Goal: Find contact information: Find contact information

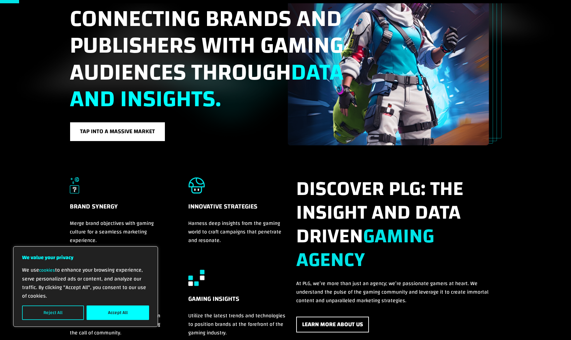
click at [59, 313] on button "Reject All" at bounding box center [53, 313] width 62 height 14
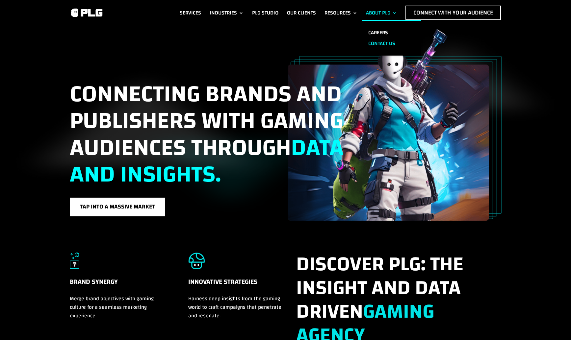
click at [375, 40] on link "Contact us" at bounding box center [391, 43] width 59 height 11
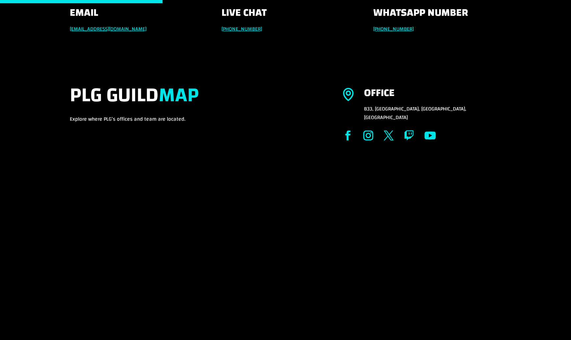
scroll to position [164, 0]
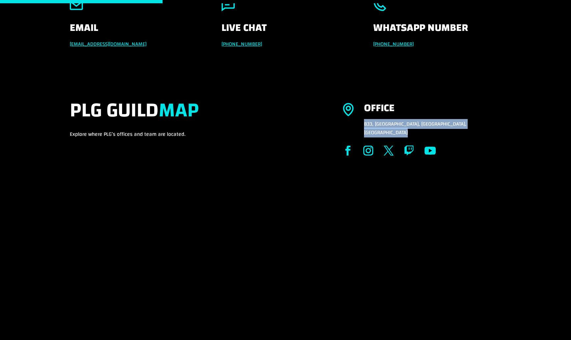
drag, startPoint x: 360, startPoint y: 122, endPoint x: 482, endPoint y: 132, distance: 122.7
click at [475, 129] on div "Office $8 B33, Production City, Dubai, United Arab Emirates Follow Follow Follo…" at bounding box center [422, 132] width 159 height 66
click at [485, 139] on ul "Follow Follow Follow Follow Follow" at bounding box center [422, 151] width 159 height 25
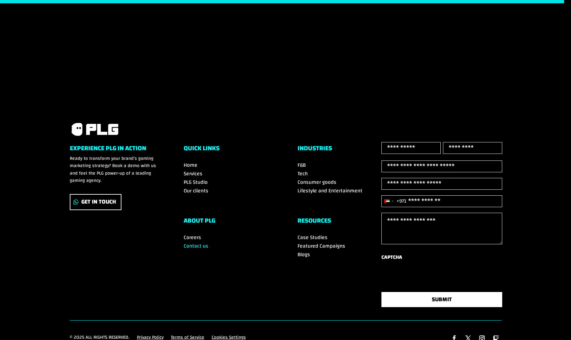
scroll to position [534, 0]
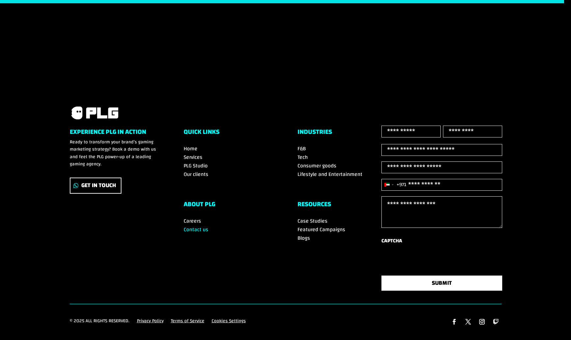
click at [199, 161] on span "PLG Studio" at bounding box center [196, 166] width 24 height 10
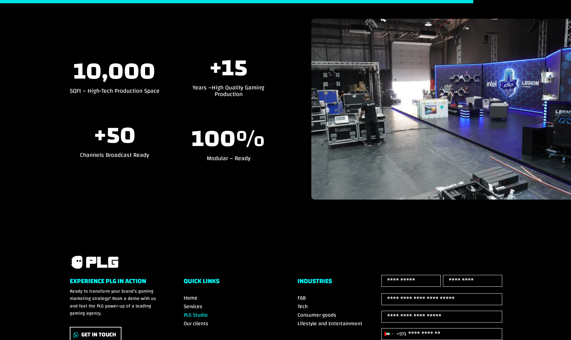
scroll to position [912, 0]
